Goal: Task Accomplishment & Management: Manage account settings

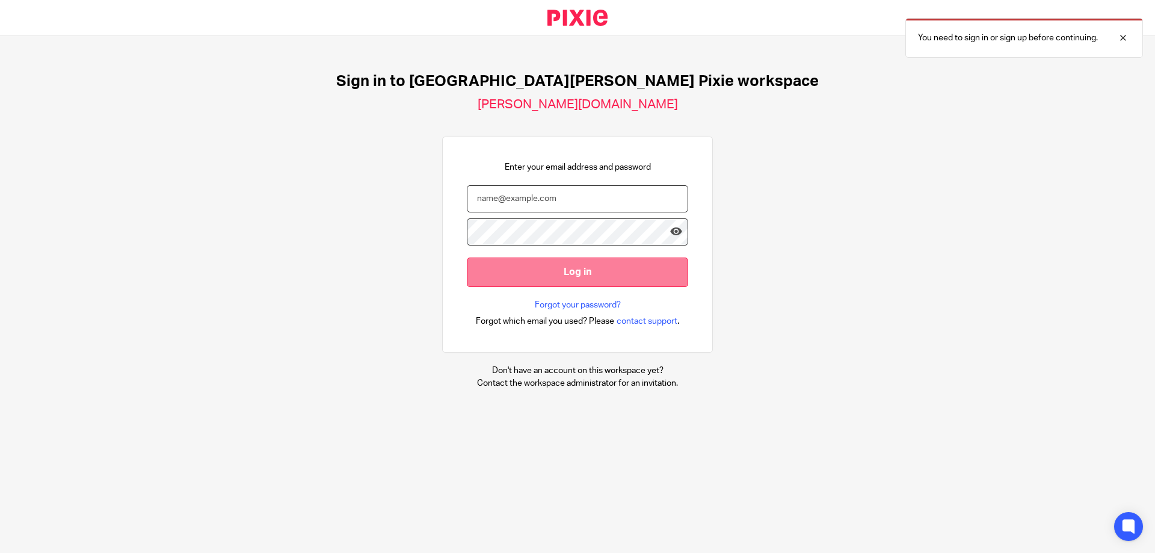
type input "[PERSON_NAME][EMAIL_ADDRESS][DOMAIN_NAME]"
click at [531, 267] on input "Log in" at bounding box center [577, 271] width 221 height 29
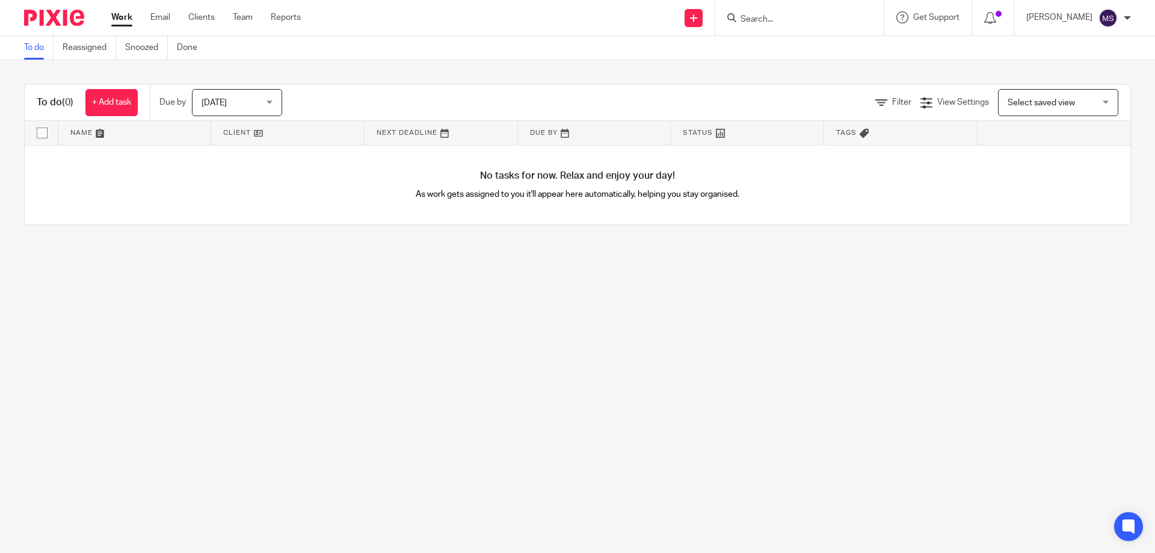
click at [244, 104] on span "[DATE]" at bounding box center [234, 102] width 64 height 25
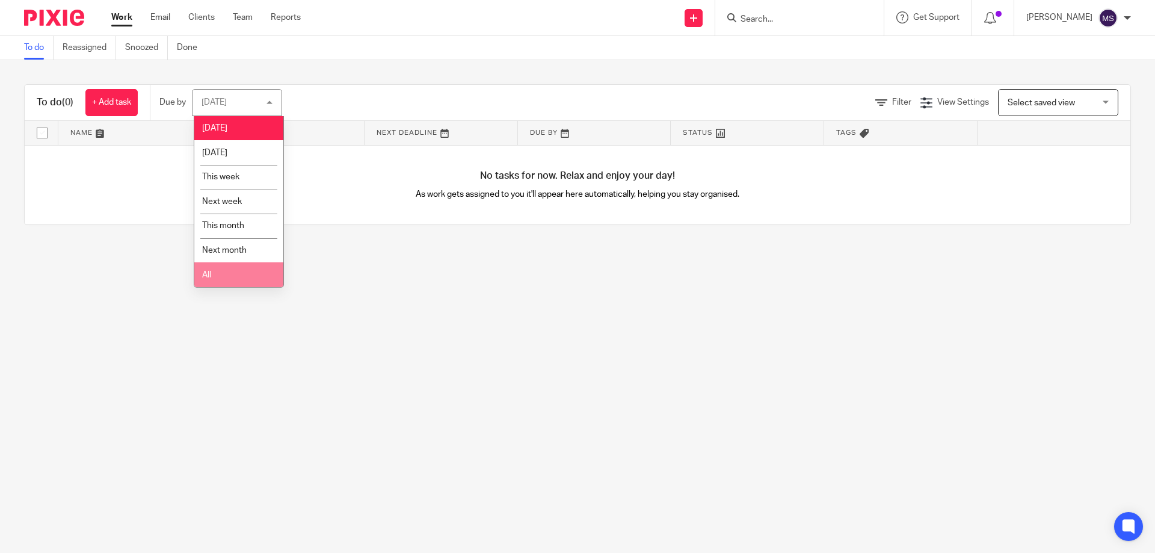
click at [232, 279] on li "All" at bounding box center [238, 274] width 89 height 25
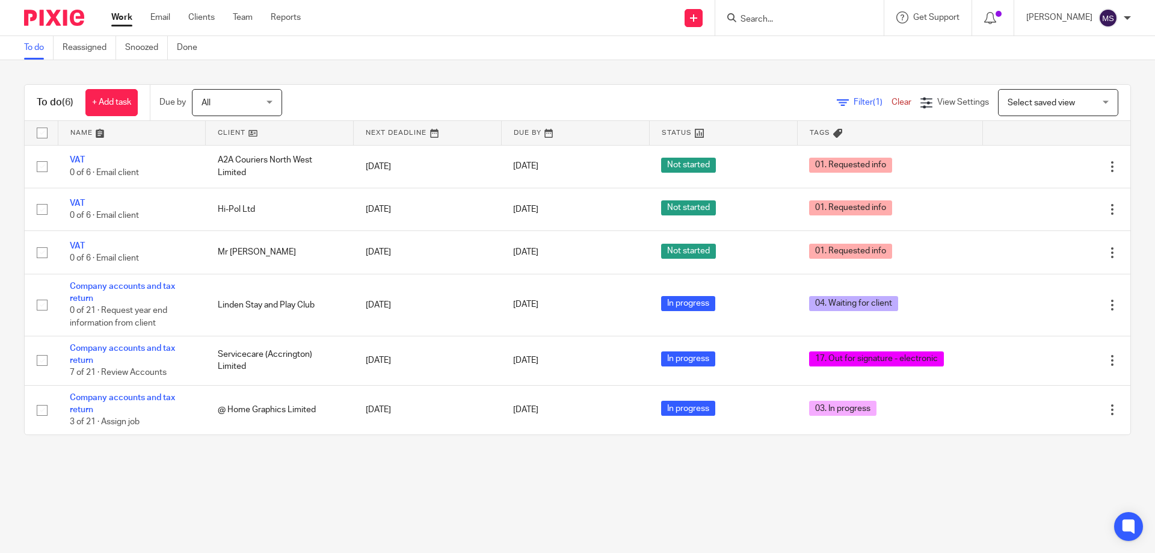
click at [774, 18] on input "Search" at bounding box center [793, 19] width 108 height 11
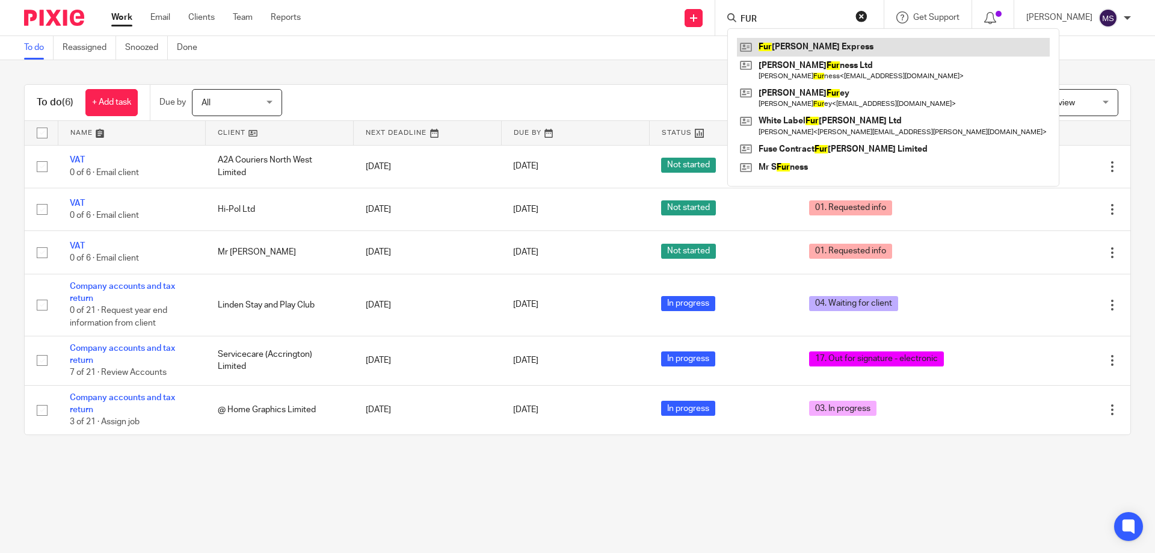
type input "FUR"
click at [772, 46] on link at bounding box center [893, 47] width 313 height 18
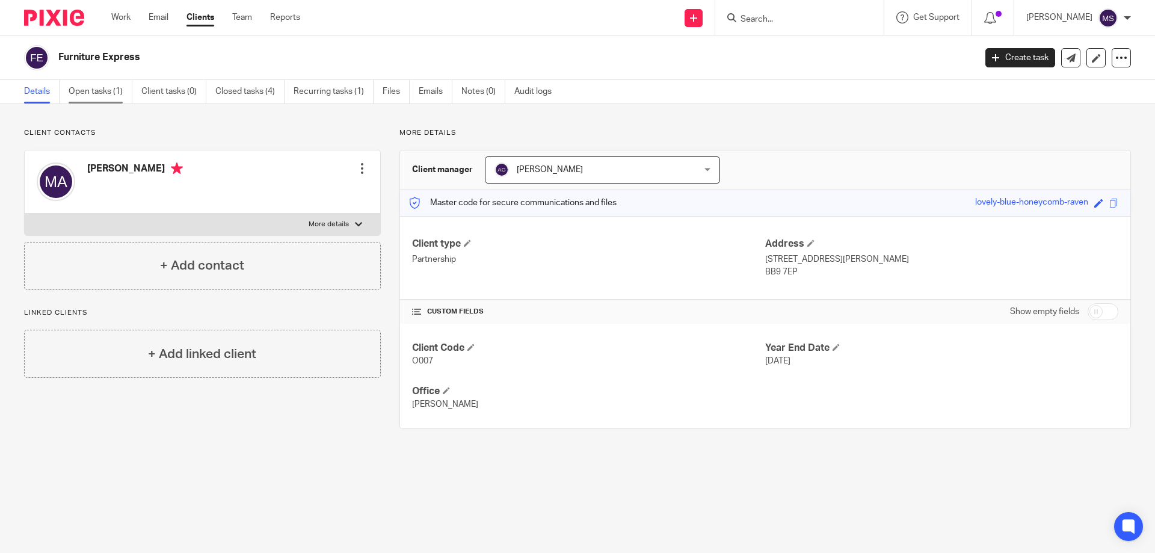
click at [108, 88] on link "Open tasks (1)" at bounding box center [101, 91] width 64 height 23
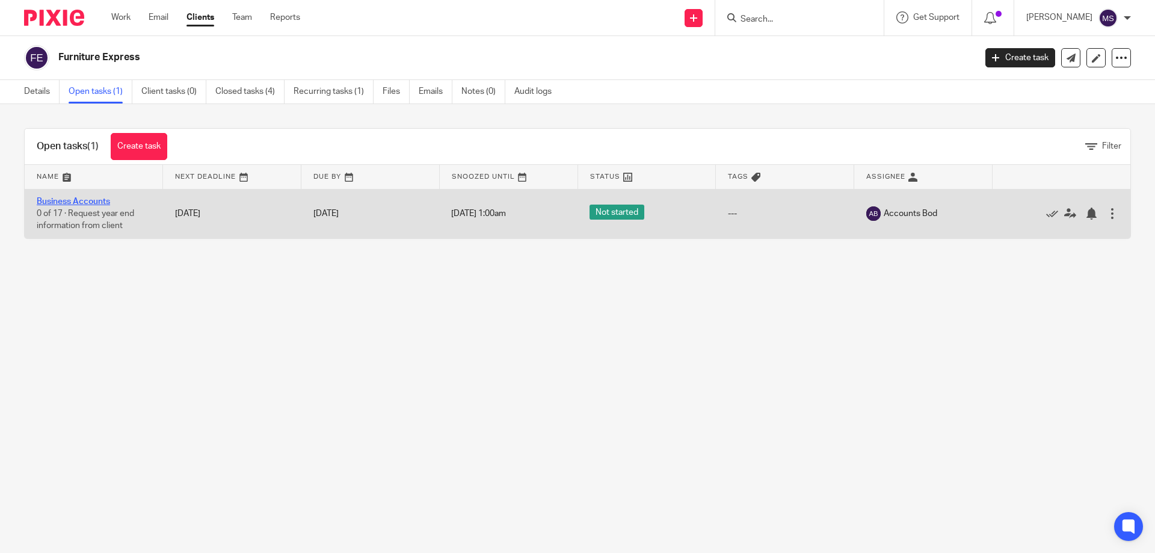
click at [79, 201] on link "Business Accounts" at bounding box center [73, 201] width 73 height 8
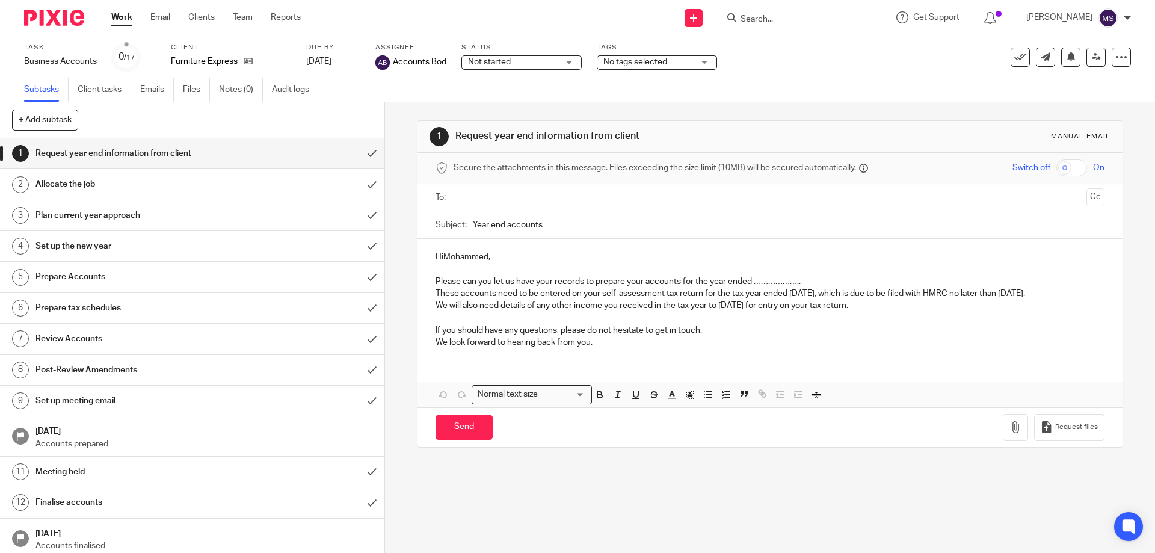
click at [671, 69] on div "No tags selected" at bounding box center [657, 62] width 120 height 14
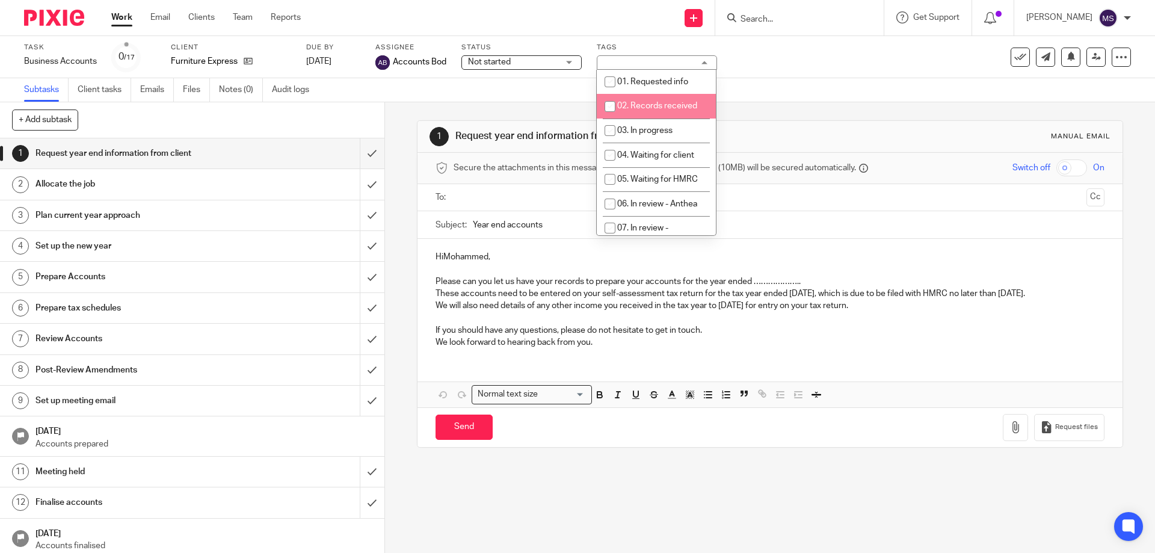
click at [642, 99] on li "02. Records received" at bounding box center [656, 106] width 119 height 25
checkbox input "true"
click at [814, 122] on div "1 Request year end information from client Manual email" at bounding box center [769, 137] width 704 height 32
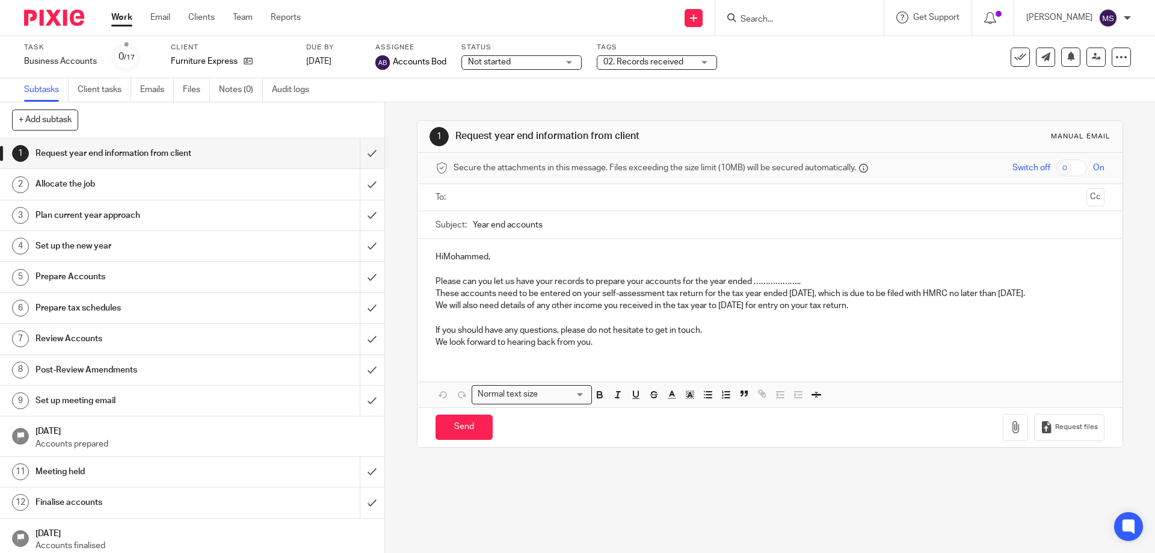
click at [122, 15] on link "Work" at bounding box center [121, 17] width 21 height 12
